Goal: Check status: Check status

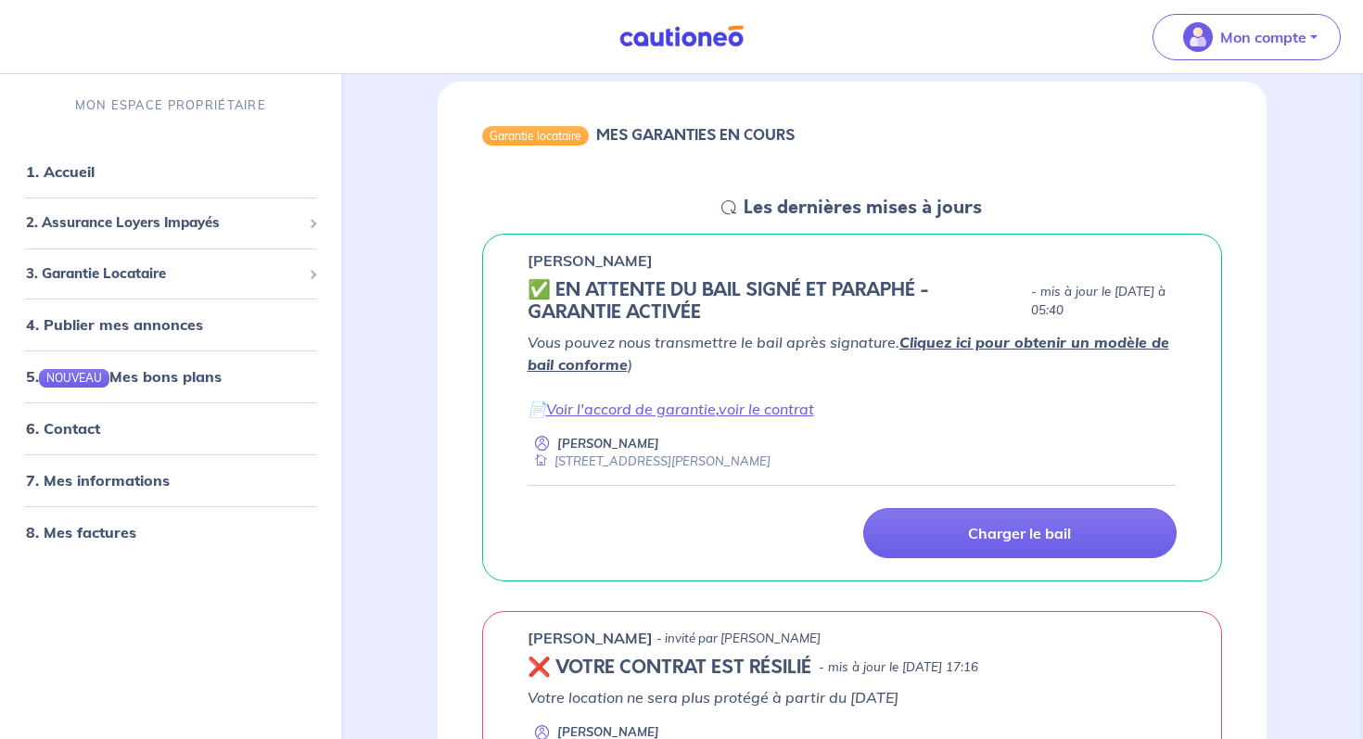
scroll to position [145, 0]
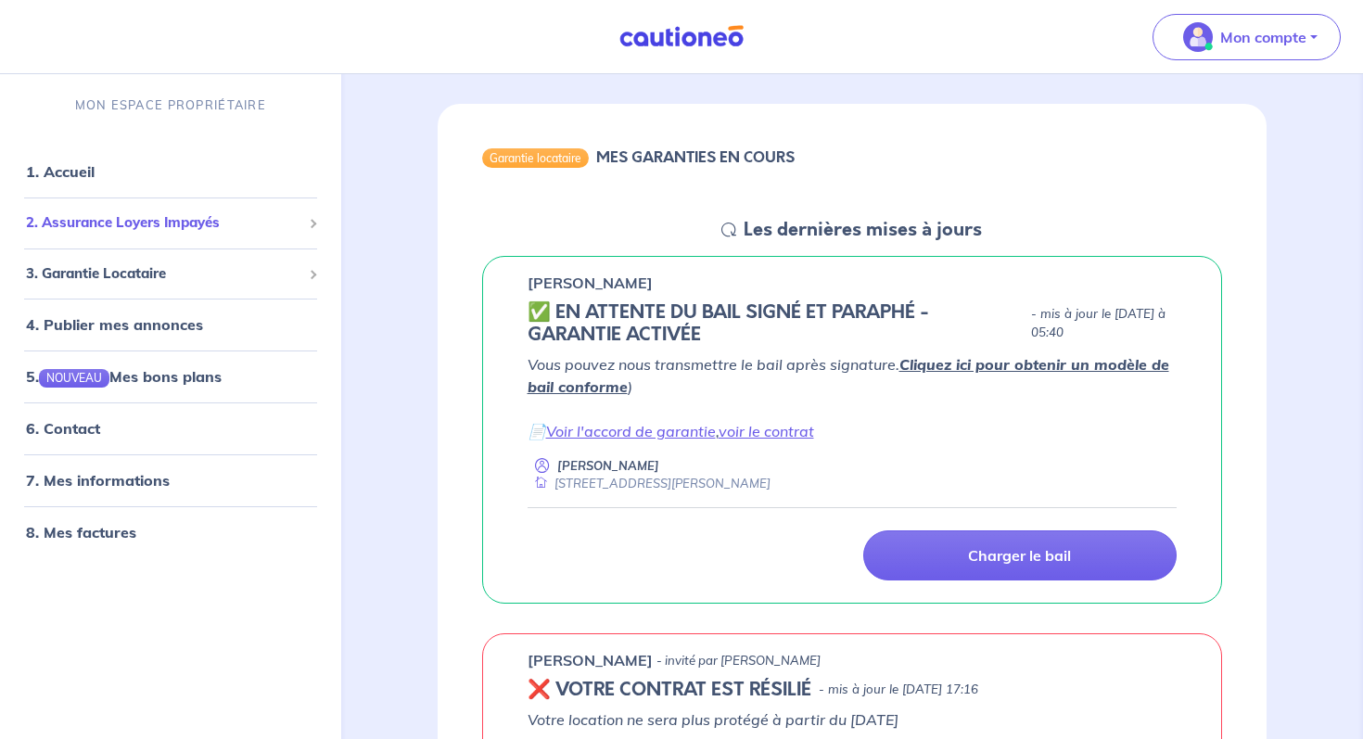
click at [211, 233] on div "2. Assurance Loyers Impayés" at bounding box center [170, 223] width 326 height 36
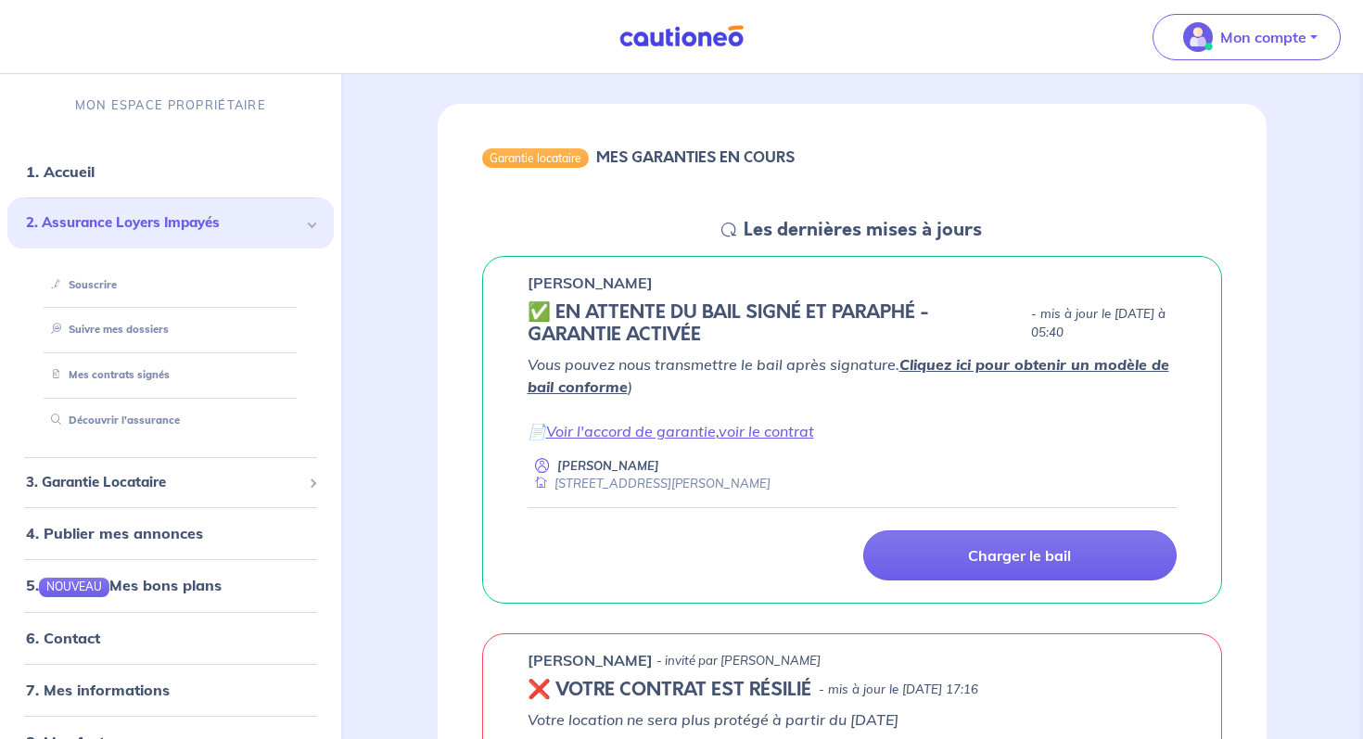
click at [205, 226] on span "2. Assurance Loyers Impayés" at bounding box center [163, 222] width 275 height 21
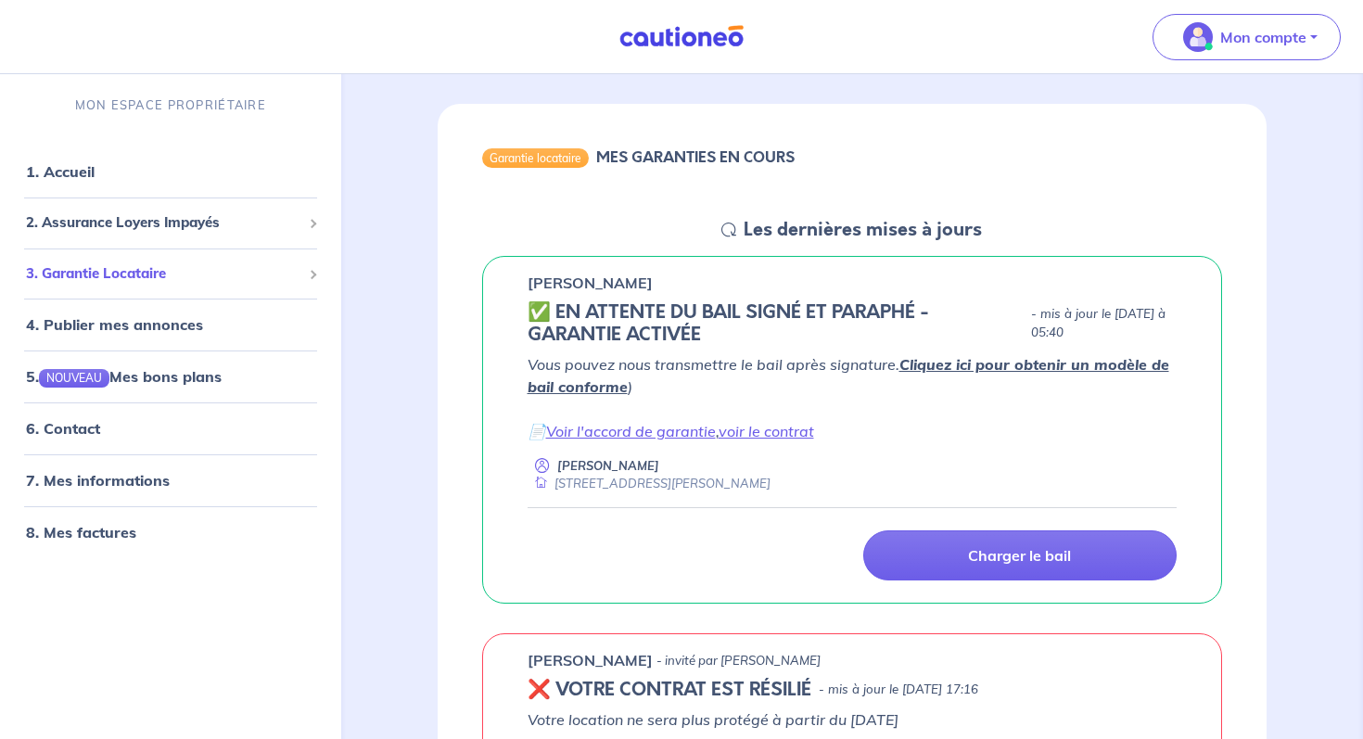
click at [203, 286] on div "3. Garantie Locataire" at bounding box center [170, 273] width 326 height 36
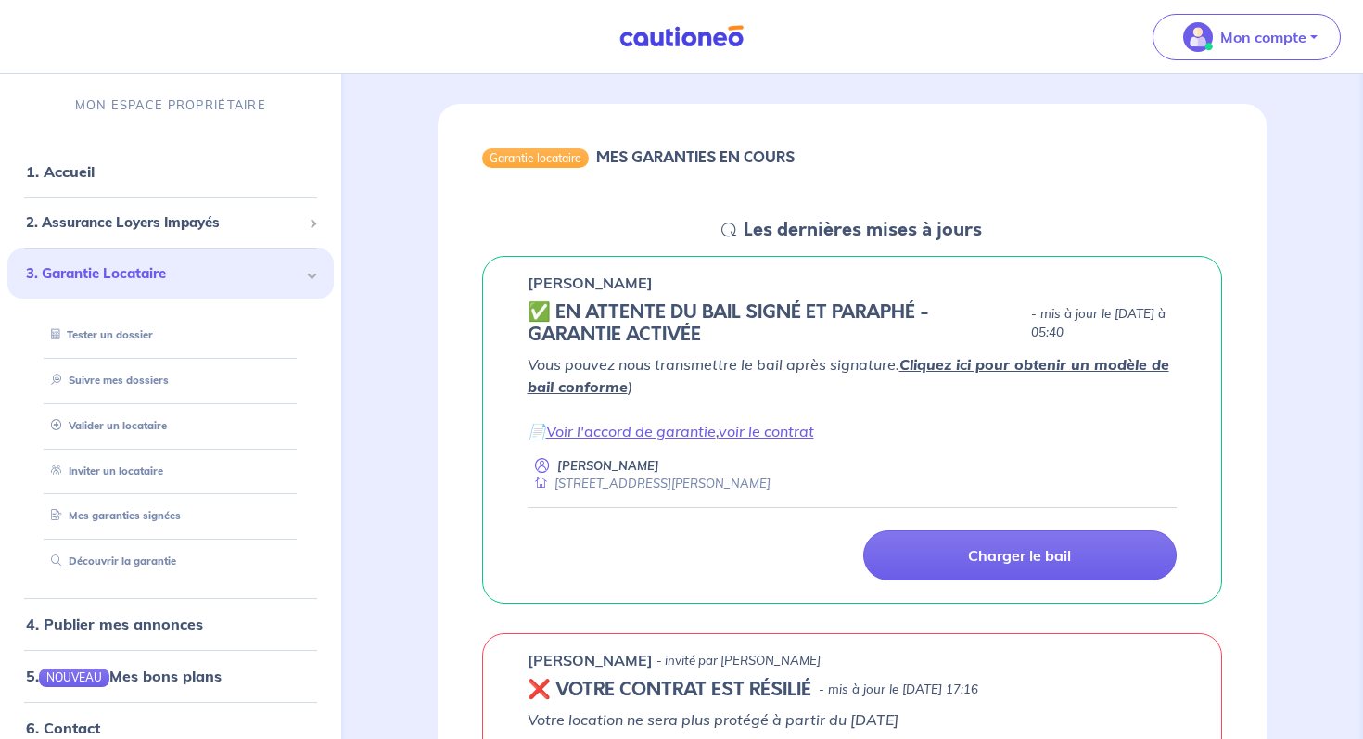
click at [203, 286] on div "3. Garantie Locataire" at bounding box center [170, 273] width 326 height 51
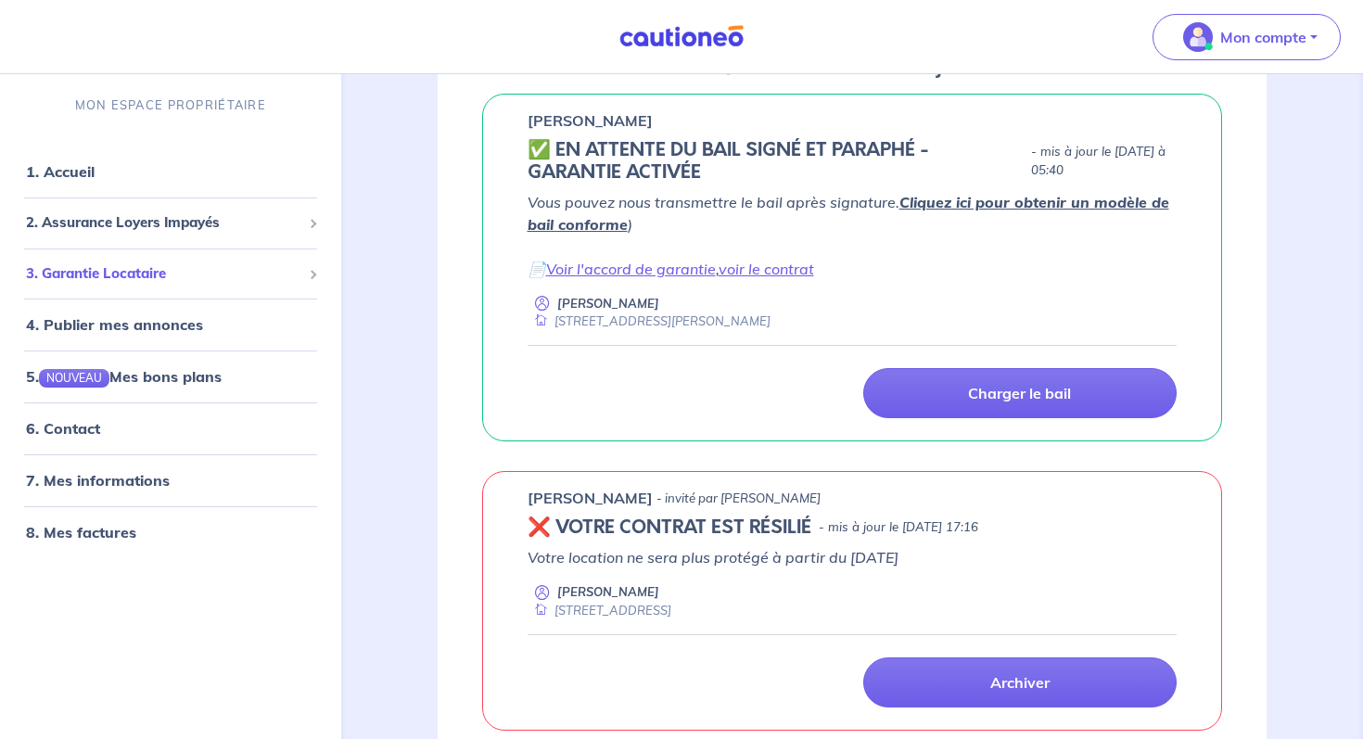
scroll to position [276, 0]
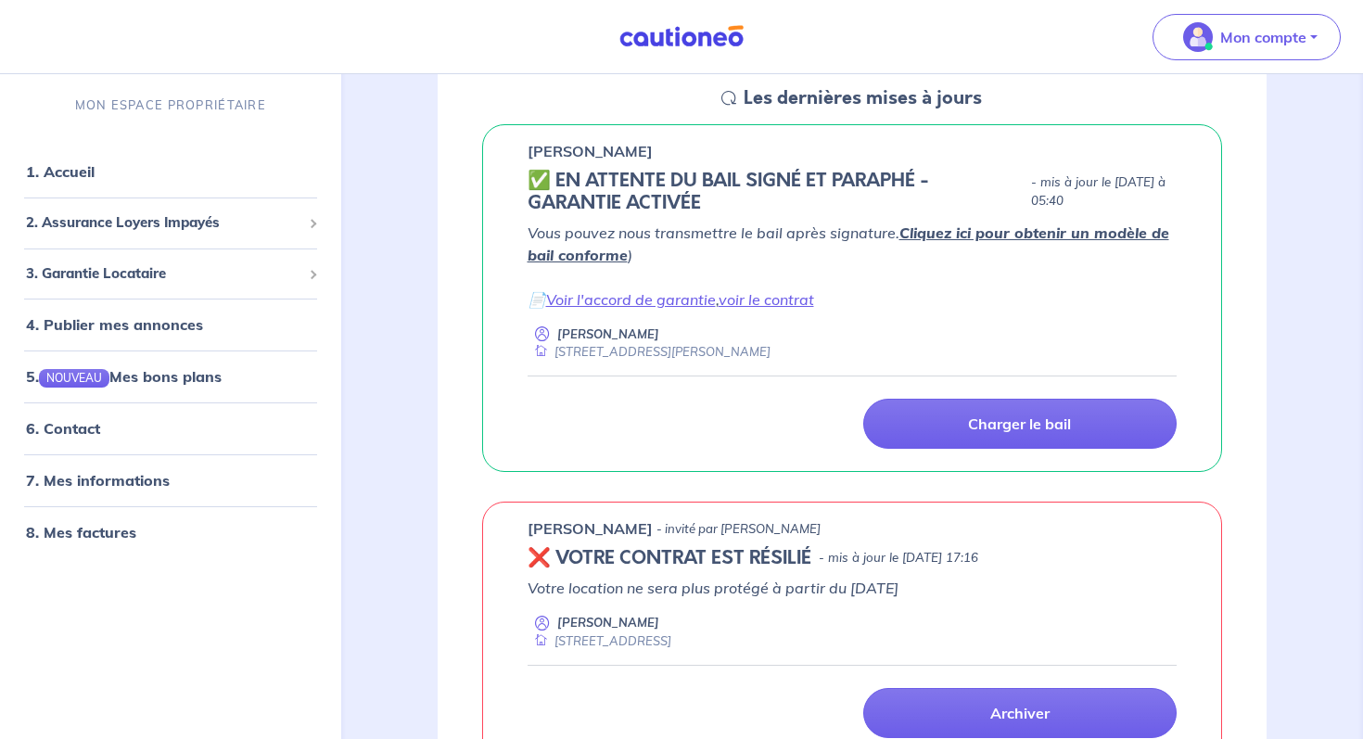
click at [892, 316] on div "Vous pouvez nous transmettre le bail après signature. Cliquez ici pour obtenir …" at bounding box center [853, 292] width 650 height 140
click at [904, 172] on h5 "✅️️️ EN ATTENTE DU BAIL SIGNÉ ET PARAPHÉ - GARANTIE ACTIVÉE" at bounding box center [776, 192] width 496 height 45
click at [794, 194] on h5 "✅️️️ EN ATTENTE DU BAIL SIGNÉ ET PARAPHÉ - GARANTIE ACTIVÉE" at bounding box center [776, 192] width 496 height 45
click at [158, 480] on link "7. Mes informations" at bounding box center [95, 480] width 138 height 19
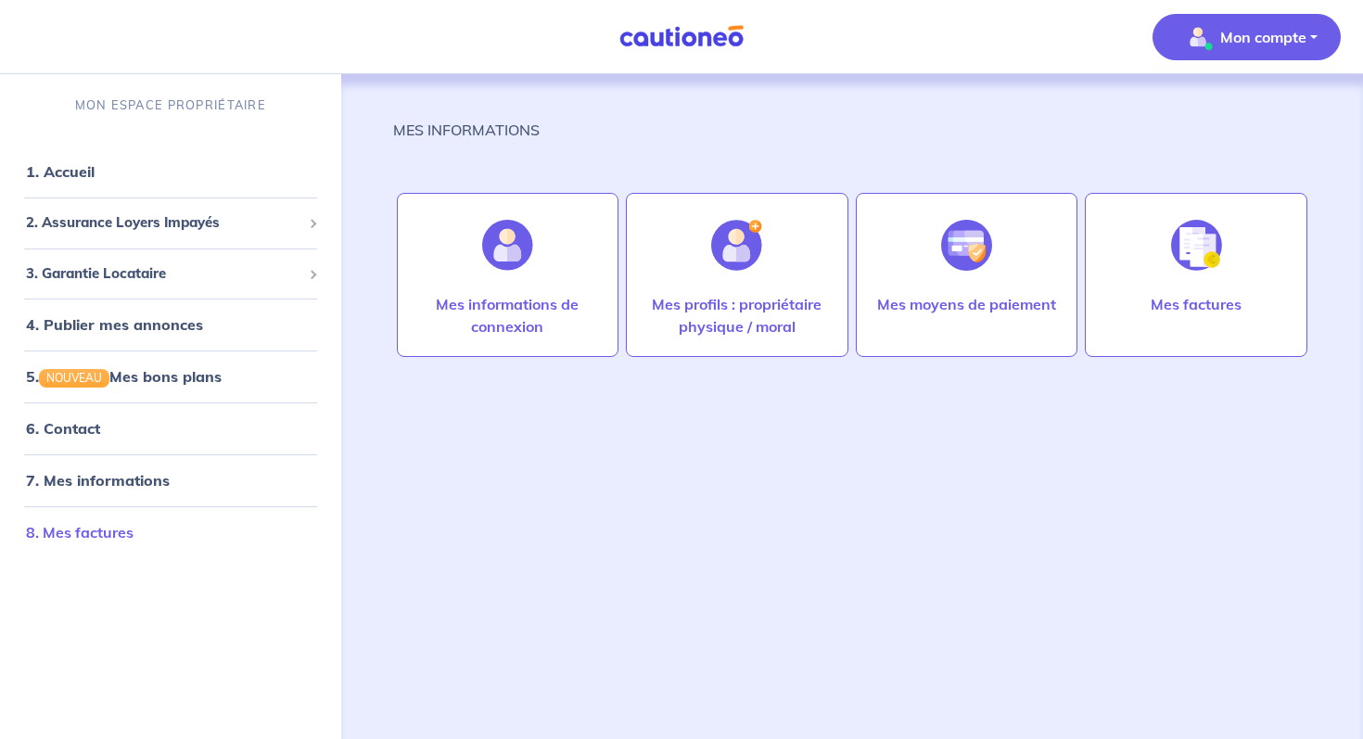
click at [134, 541] on link "8. Mes factures" at bounding box center [80, 532] width 108 height 19
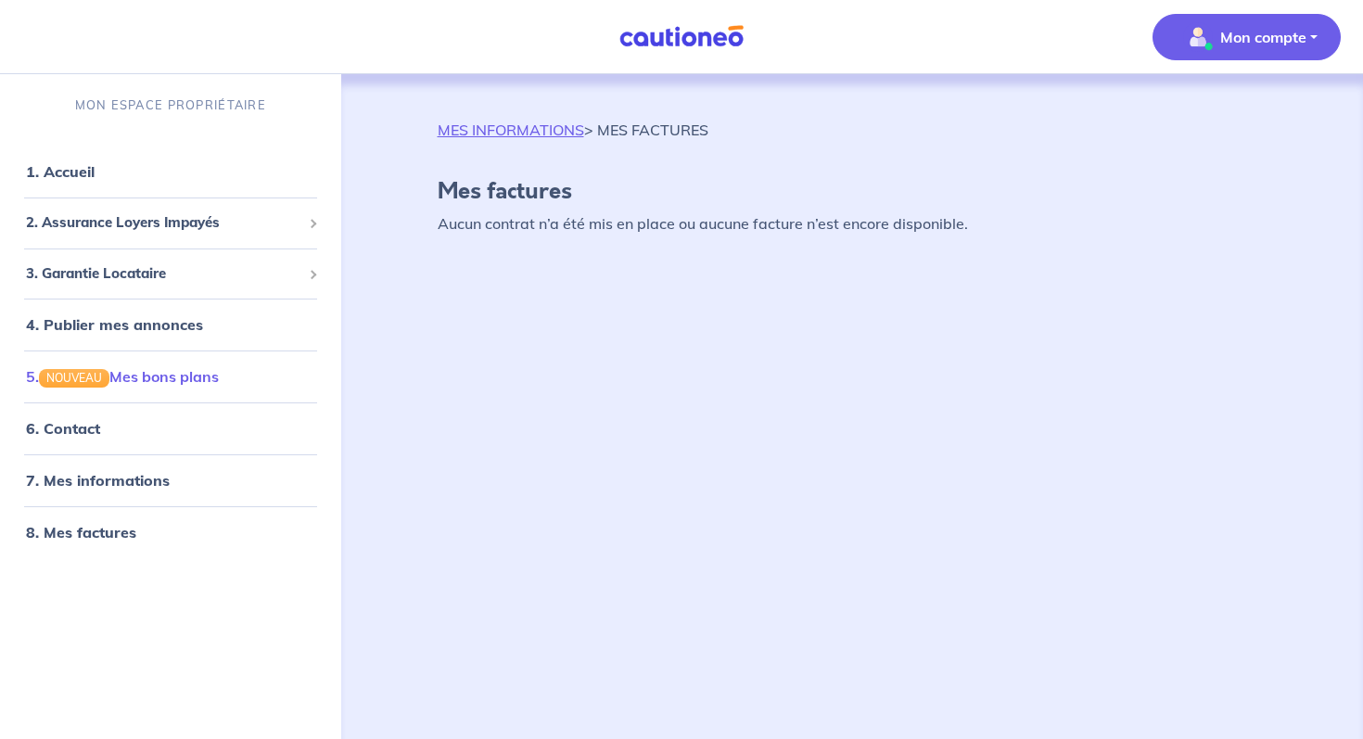
click at [191, 380] on link "5. NOUVEAU Mes bons plans" at bounding box center [122, 376] width 193 height 19
click at [142, 286] on div "3. Garantie Locataire" at bounding box center [170, 274] width 326 height 36
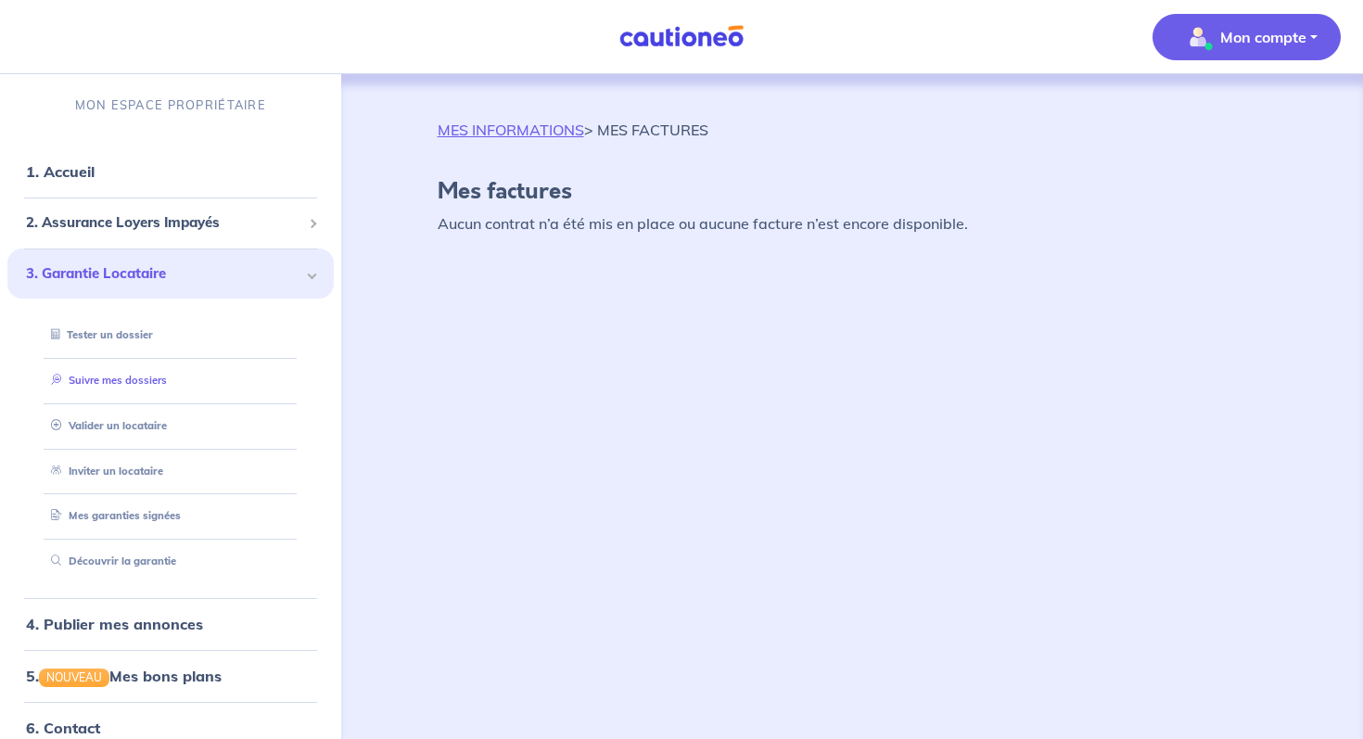
click at [122, 387] on link "Suivre mes dossiers" at bounding box center [105, 380] width 123 height 13
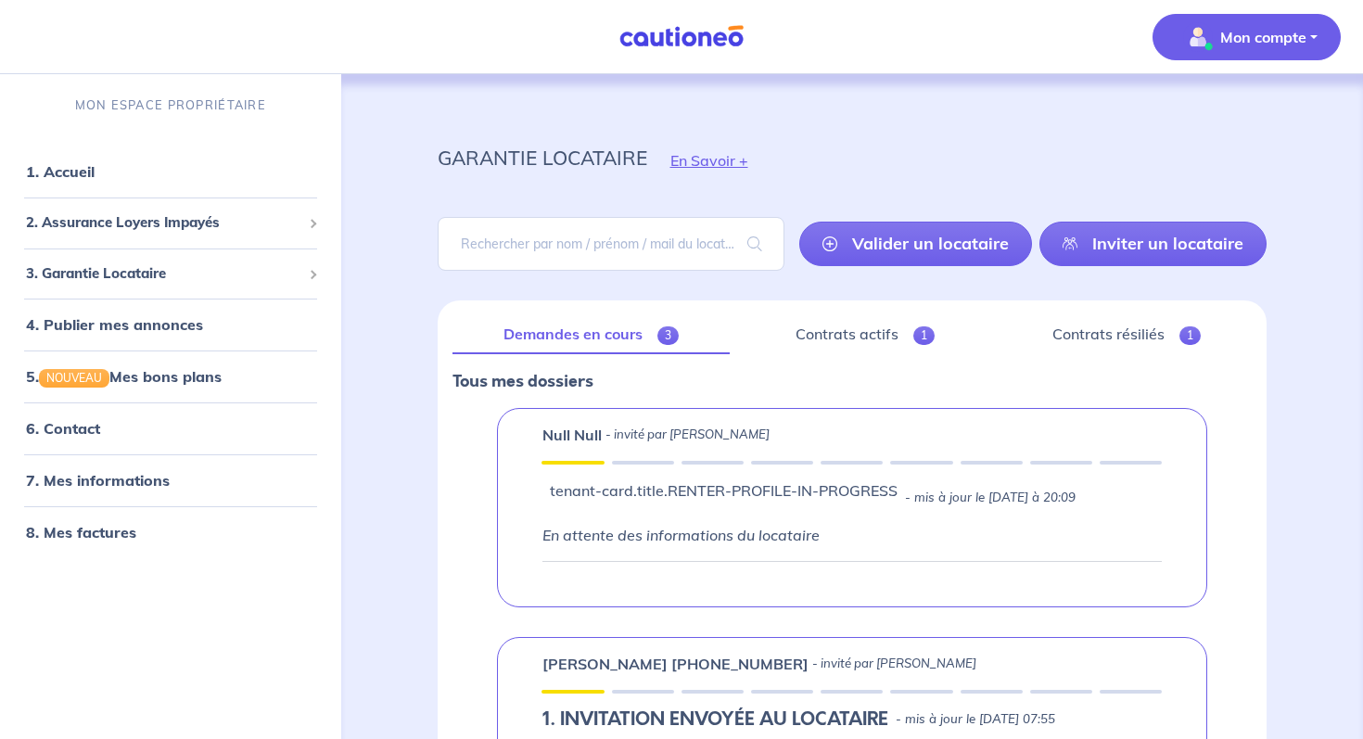
click at [1234, 47] on span "Mon compte" at bounding box center [1241, 37] width 131 height 30
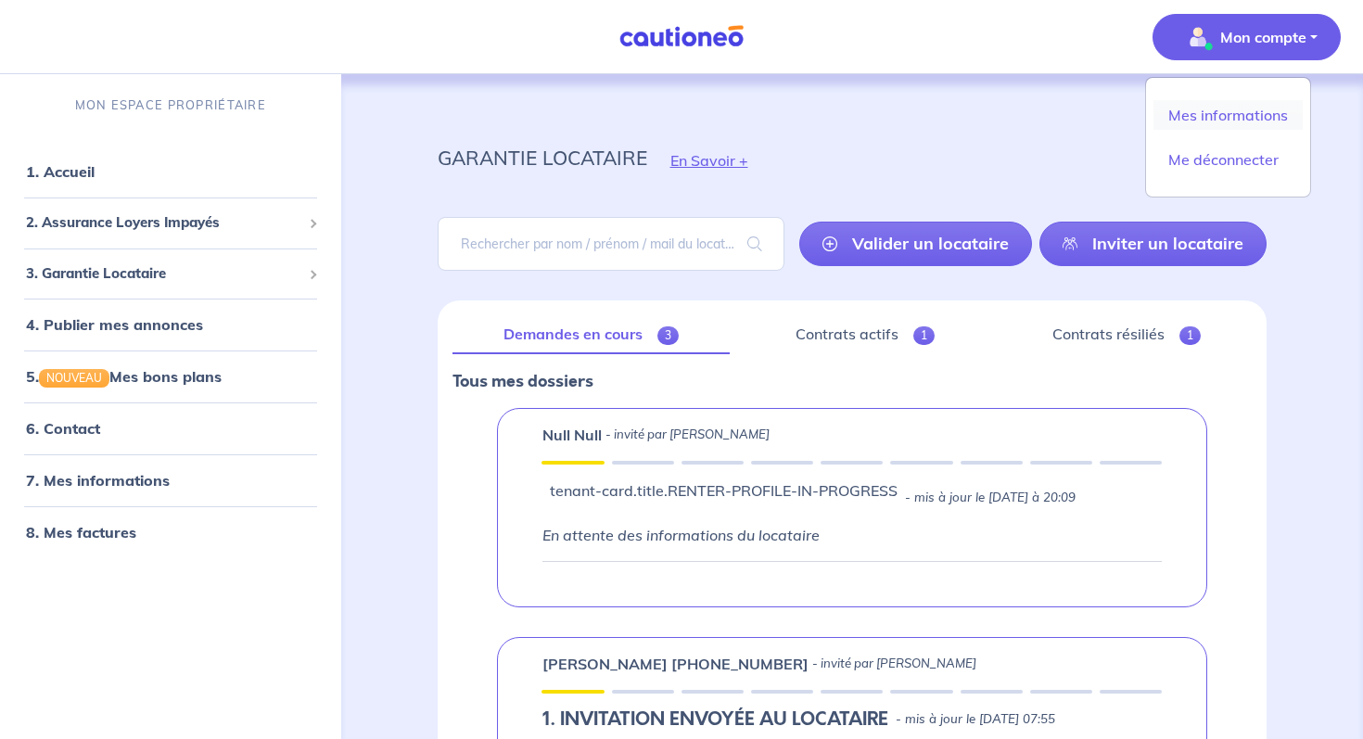
click at [1198, 118] on link "Mes informations" at bounding box center [1227, 115] width 149 height 30
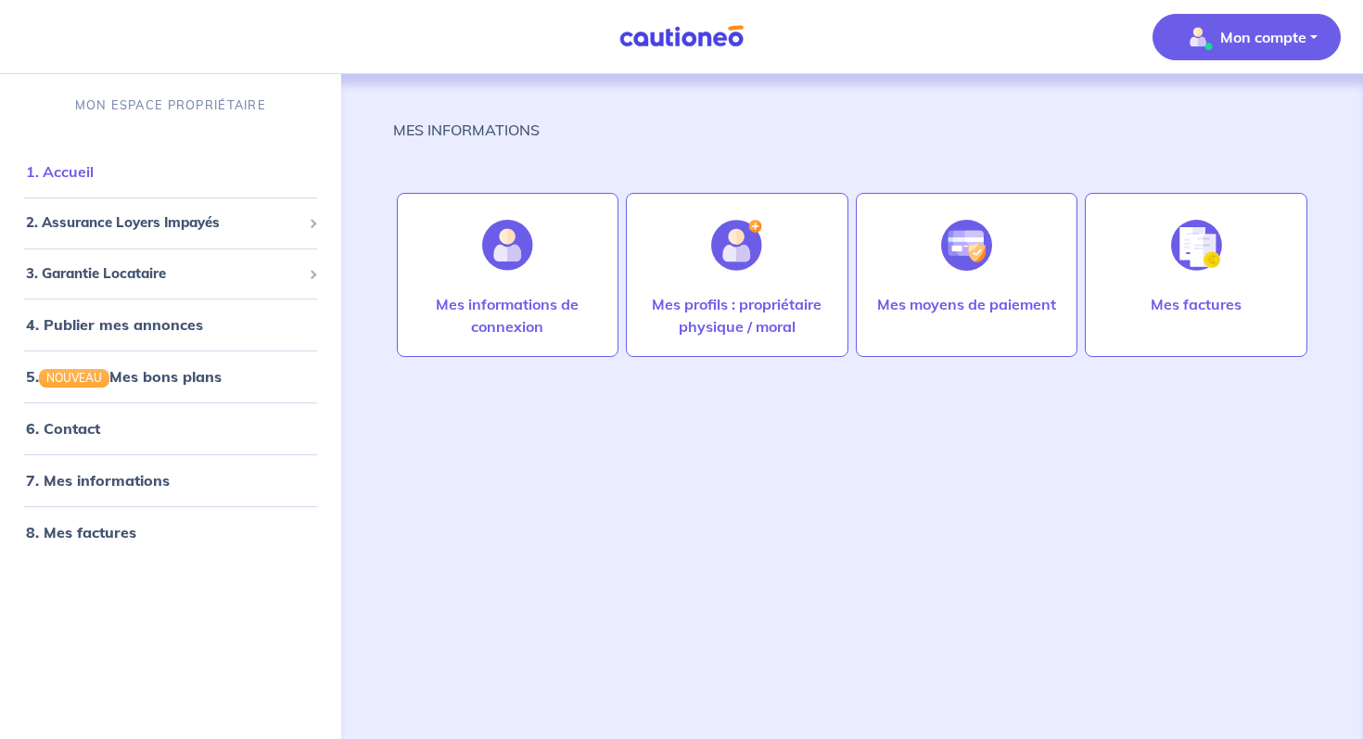
click at [94, 162] on link "1. Accueil" at bounding box center [60, 171] width 68 height 19
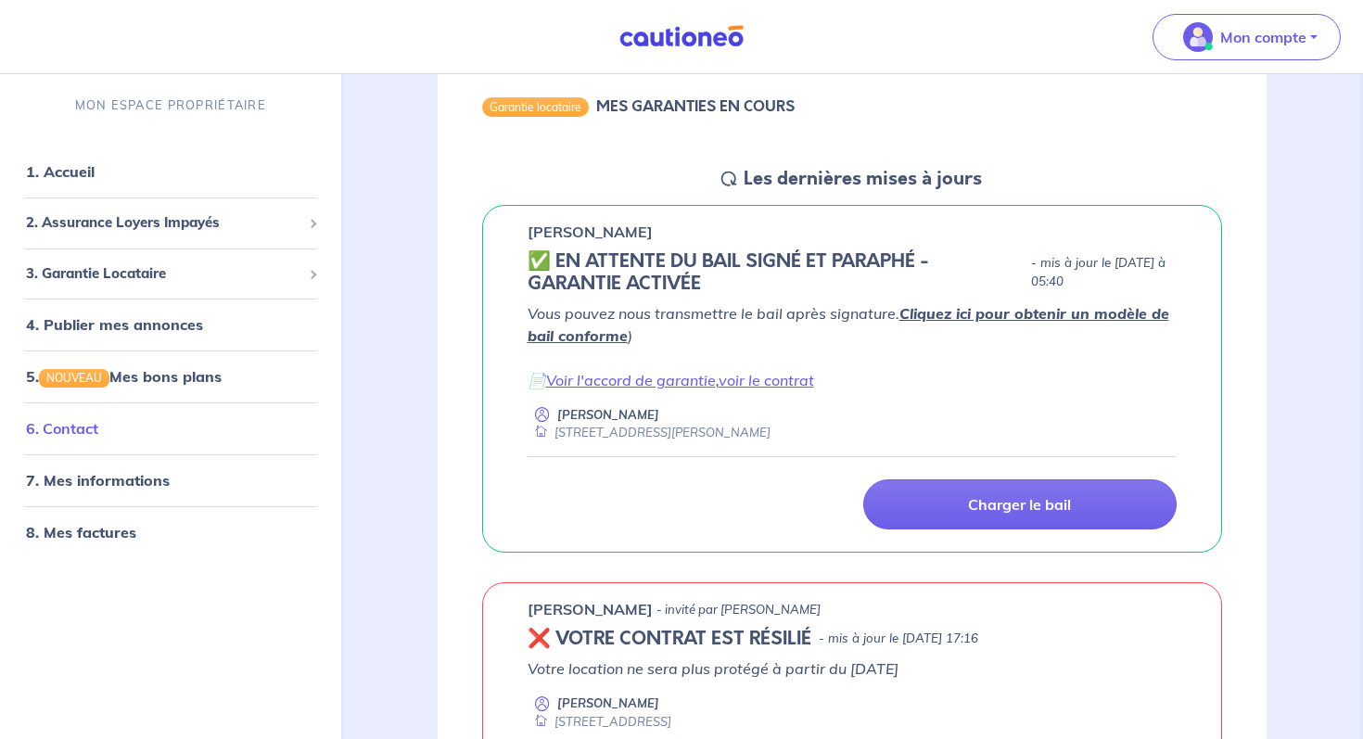
scroll to position [260, 0]
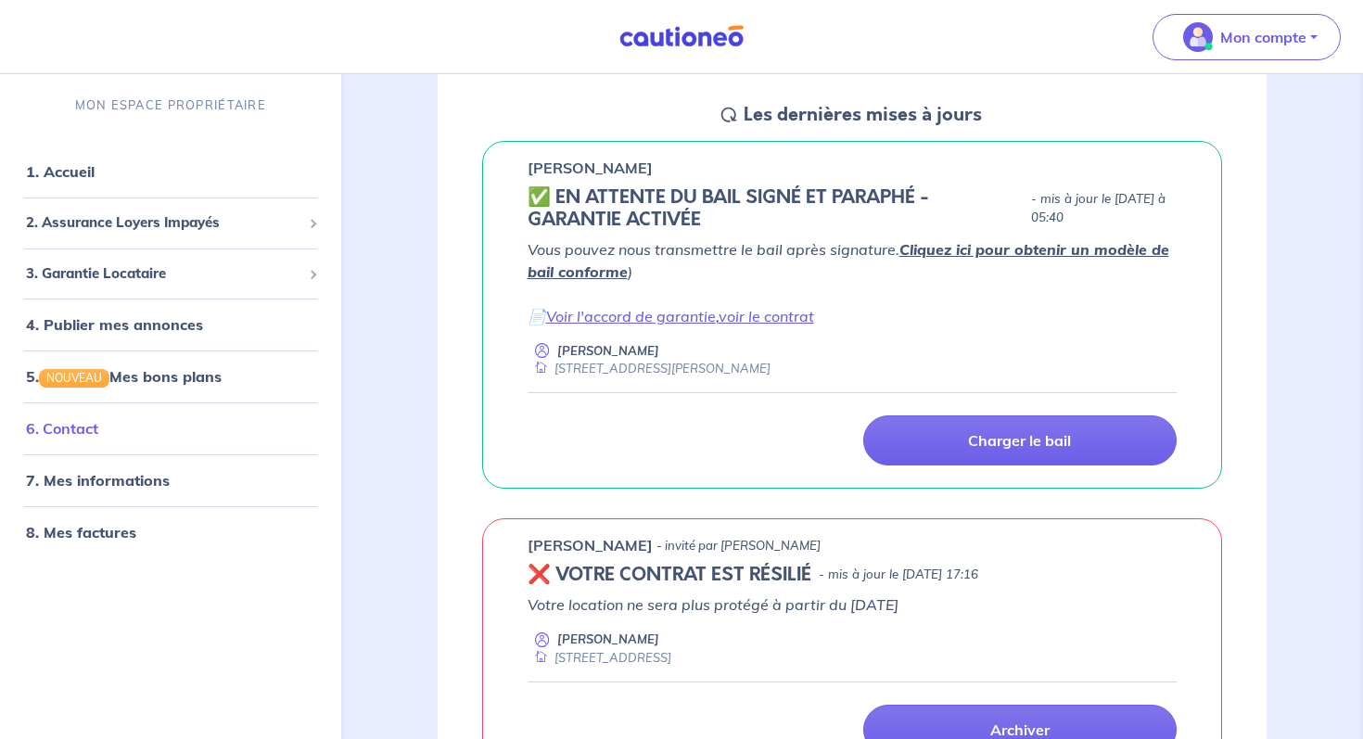
click at [98, 438] on link "6. Contact" at bounding box center [62, 428] width 72 height 19
click at [991, 207] on h5 "✅️️️ EN ATTENTE DU BAIL SIGNÉ ET PARAPHÉ - GARANTIE ACTIVÉE" at bounding box center [776, 208] width 496 height 45
click at [699, 223] on h5 "✅️️️ EN ATTENTE DU BAIL SIGNÉ ET PARAPHÉ - GARANTIE ACTIVÉE" at bounding box center [776, 208] width 496 height 45
click at [781, 198] on h5 "✅️️️ EN ATTENTE DU BAIL SIGNÉ ET PARAPHÉ - GARANTIE ACTIVÉE" at bounding box center [776, 208] width 496 height 45
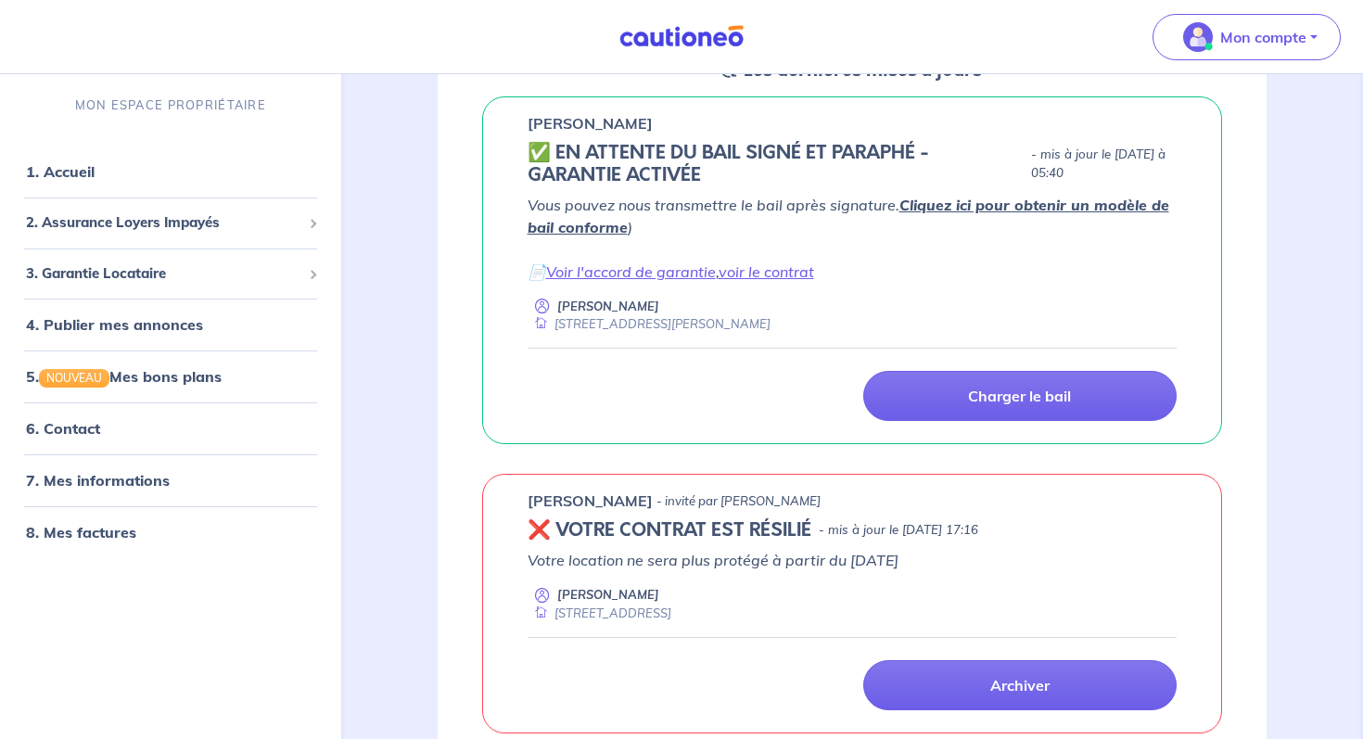
scroll to position [261, 0]
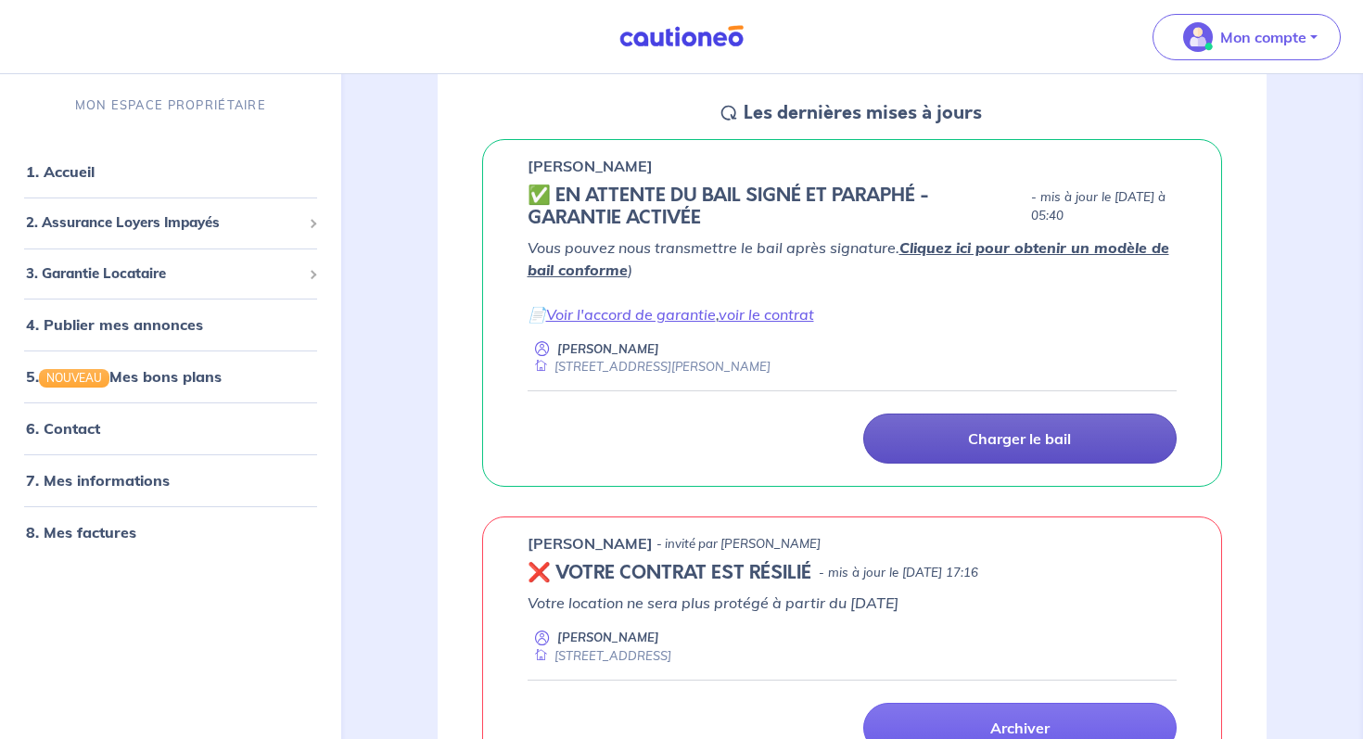
click at [940, 440] on link "Charger le bail" at bounding box center [1019, 439] width 313 height 50
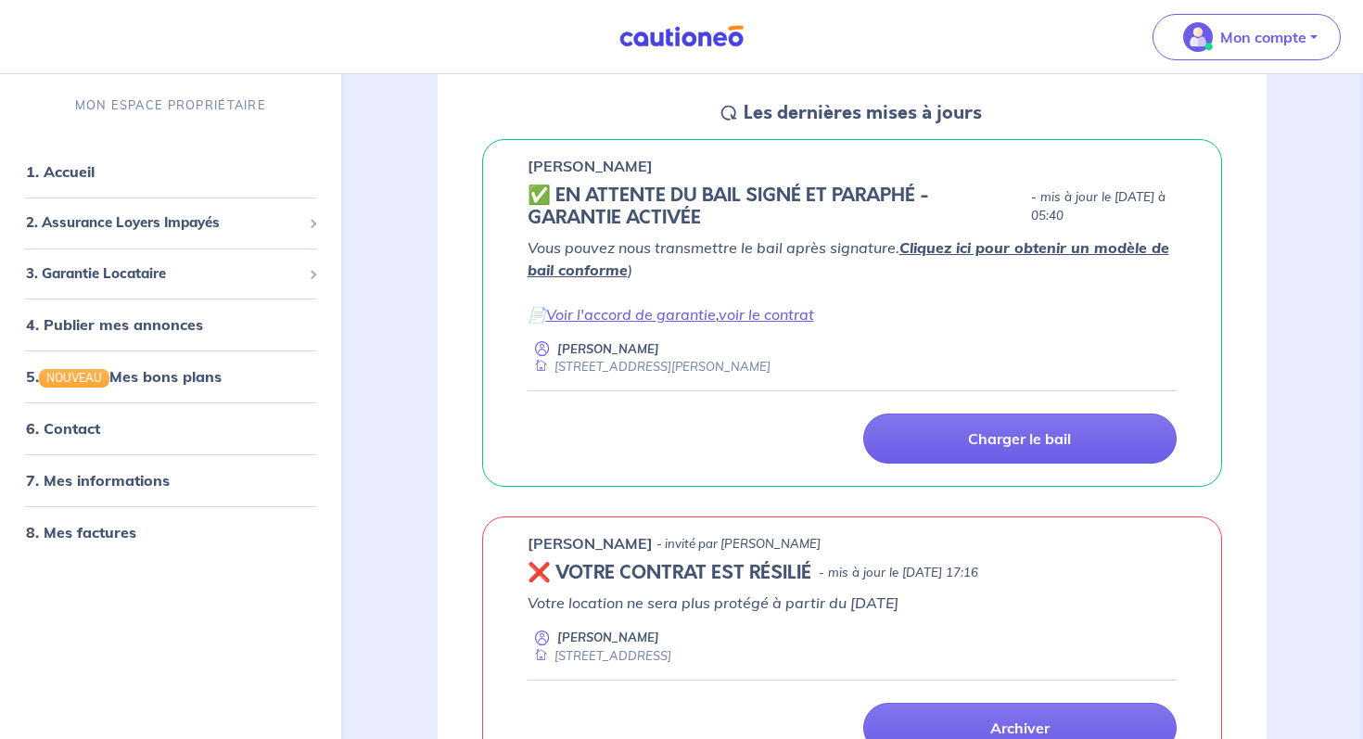
click at [1012, 241] on link "Cliquez ici pour obtenir un modèle de bail conforme" at bounding box center [849, 258] width 642 height 41
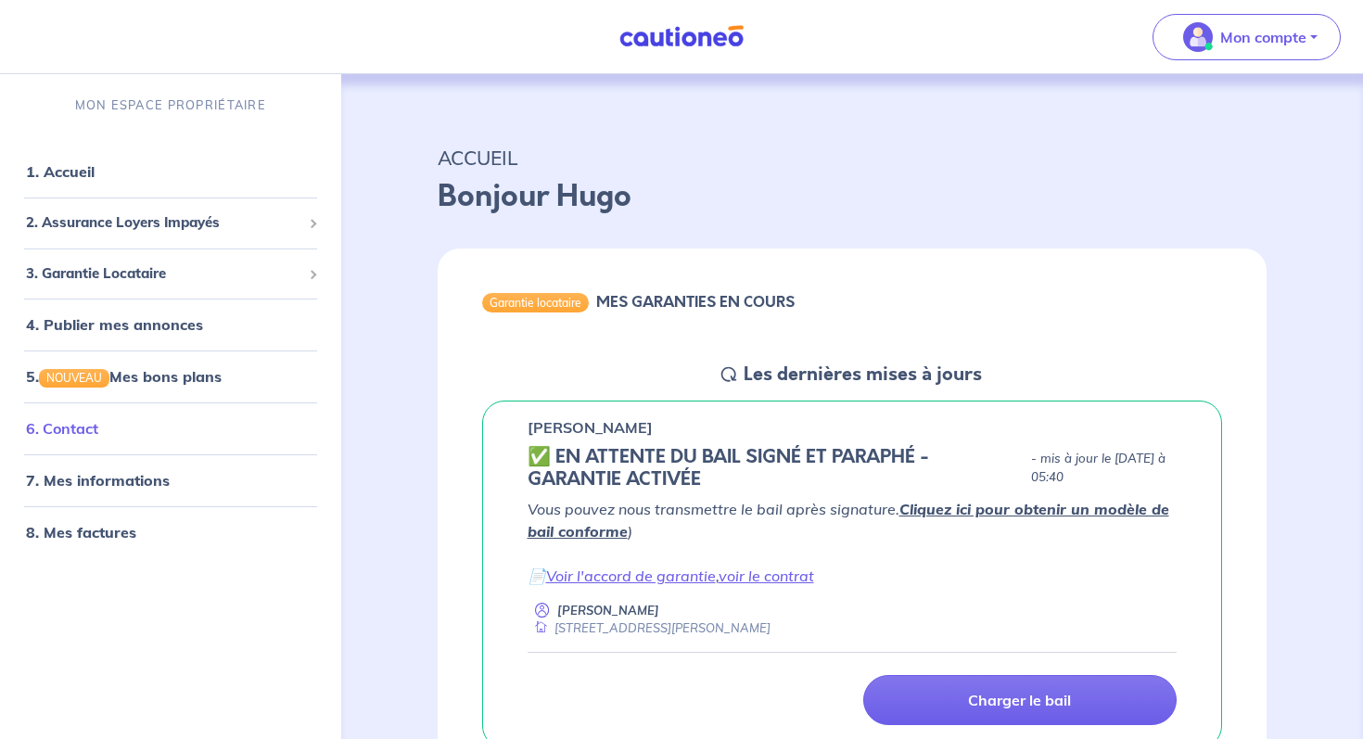
click at [98, 438] on link "6. Contact" at bounding box center [62, 428] width 72 height 19
click at [163, 386] on link "5. NOUVEAU Mes bons plans" at bounding box center [122, 376] width 193 height 19
click at [94, 174] on link "1. Accueil" at bounding box center [60, 171] width 68 height 19
